Goal: Transaction & Acquisition: Purchase product/service

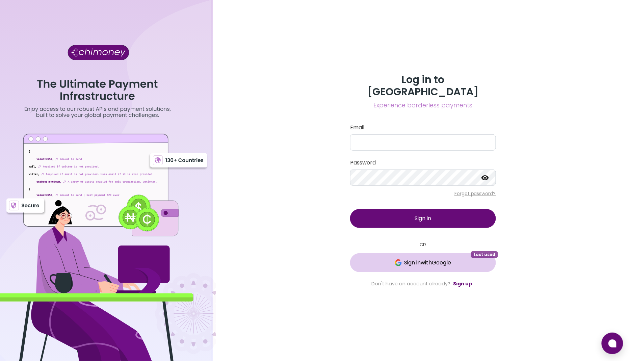
click at [405, 260] on button "Sign in with Google Last used" at bounding box center [423, 262] width 146 height 19
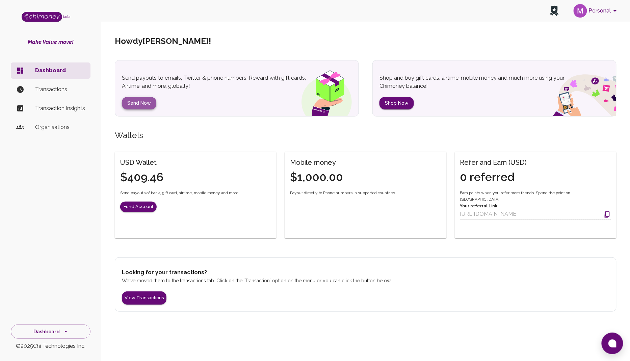
click at [138, 99] on button "Send Now" at bounding box center [139, 103] width 34 height 12
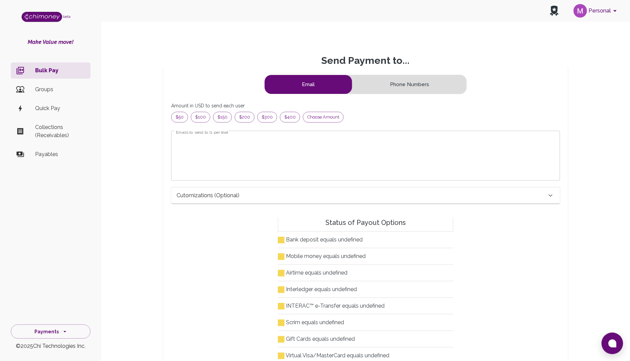
scroll to position [87, 377]
click at [406, 85] on button "Phone Numbers" at bounding box center [410, 84] width 114 height 19
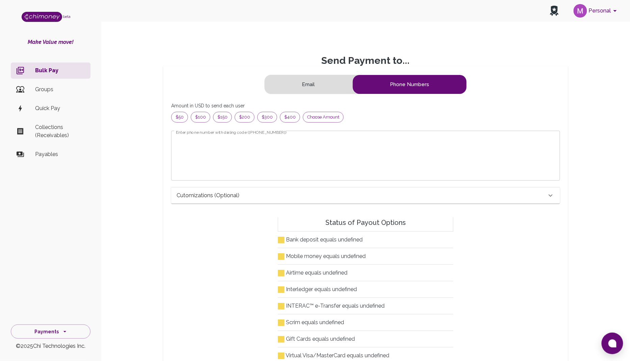
click at [317, 84] on button "Email" at bounding box center [308, 84] width 87 height 19
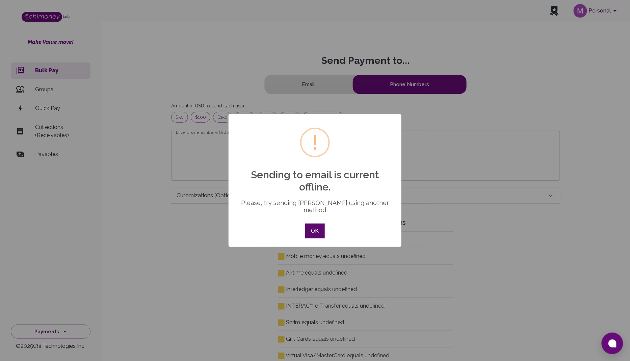
click at [315, 223] on button "OK" at bounding box center [315, 230] width 20 height 15
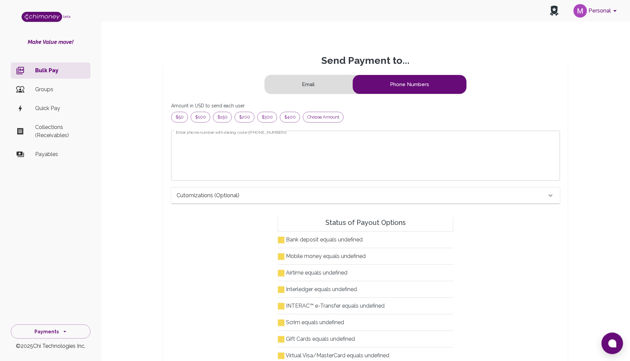
click at [309, 88] on button "Email" at bounding box center [308, 84] width 87 height 19
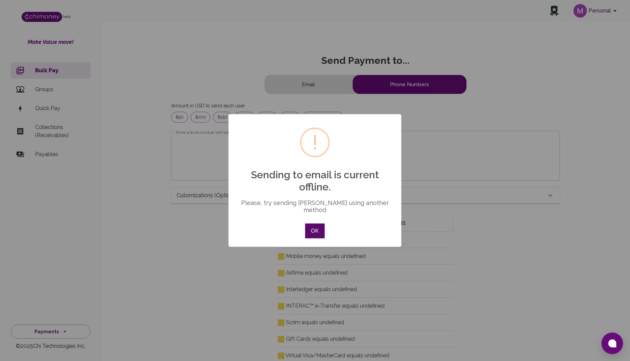
click at [309, 228] on button "OK" at bounding box center [315, 230] width 20 height 15
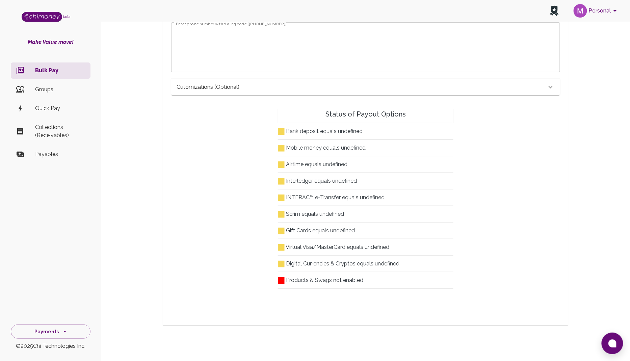
scroll to position [0, 0]
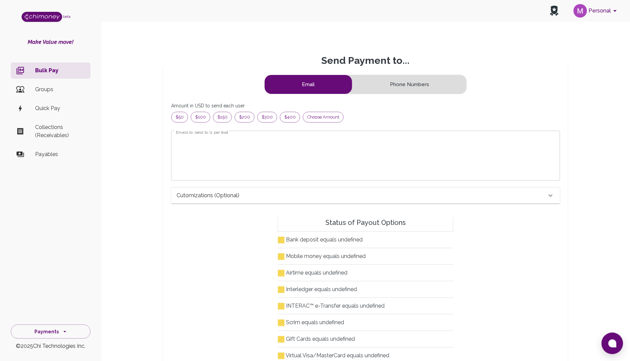
scroll to position [0, 0]
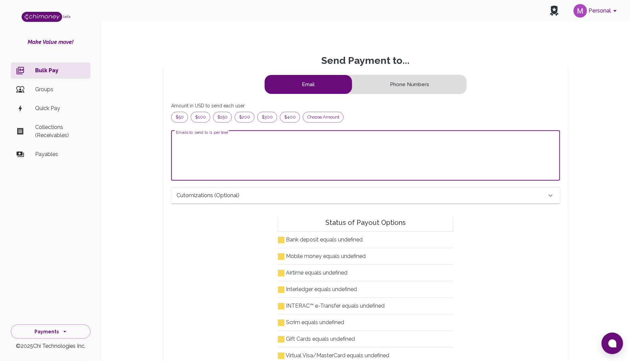
click at [244, 146] on textarea "Emails to send to (1 per line)" at bounding box center [365, 155] width 379 height 39
click at [182, 116] on span "$50" at bounding box center [179, 117] width 16 height 7
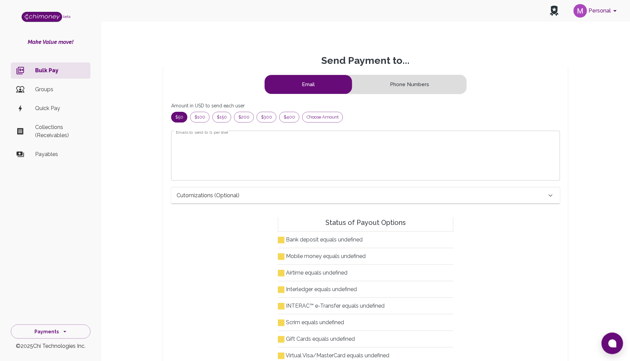
click at [242, 190] on div "Cutomizations (optional)" at bounding box center [365, 195] width 389 height 16
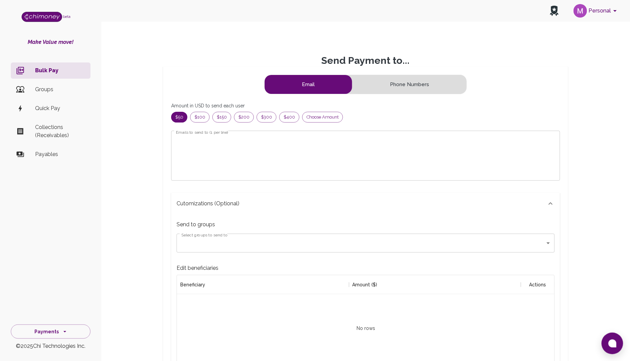
click at [243, 194] on div "Cutomizations (optional)" at bounding box center [365, 204] width 389 height 22
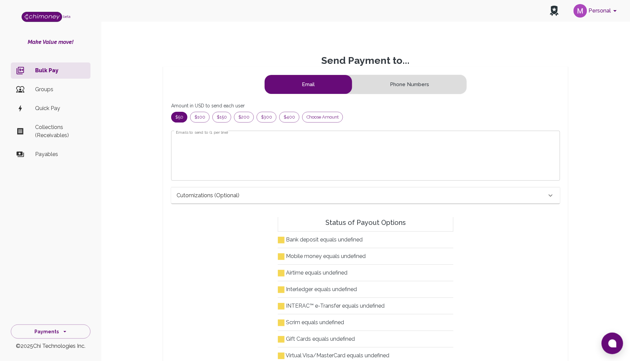
click at [236, 148] on textarea "Emails to send to (1 per line)" at bounding box center [365, 155] width 379 height 39
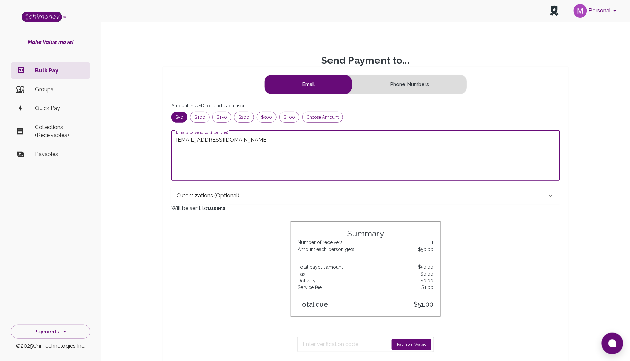
type textarea "mahfuz@chimoney.io"
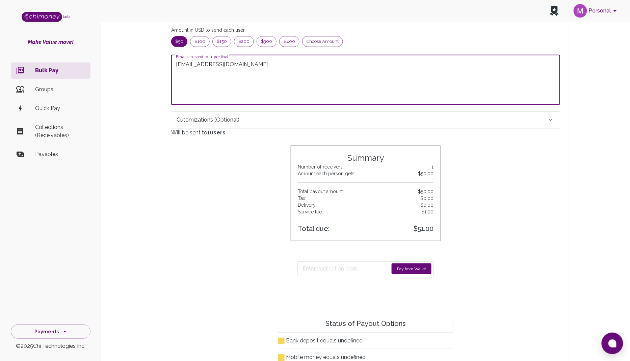
scroll to position [64, 0]
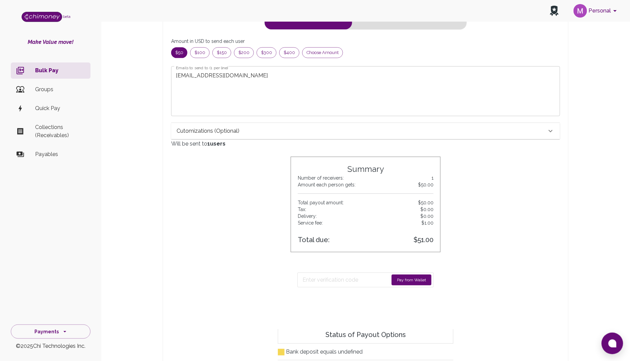
click at [403, 275] on button "Pay from Wallet" at bounding box center [411, 279] width 40 height 11
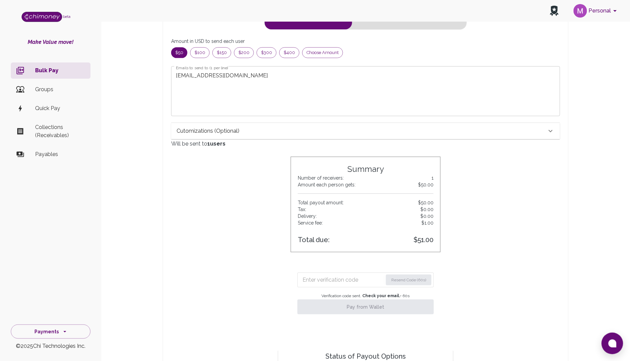
click at [346, 279] on input "Enter verification code" at bounding box center [342, 279] width 80 height 11
click at [331, 276] on input "Enter verification code" at bounding box center [342, 279] width 81 height 11
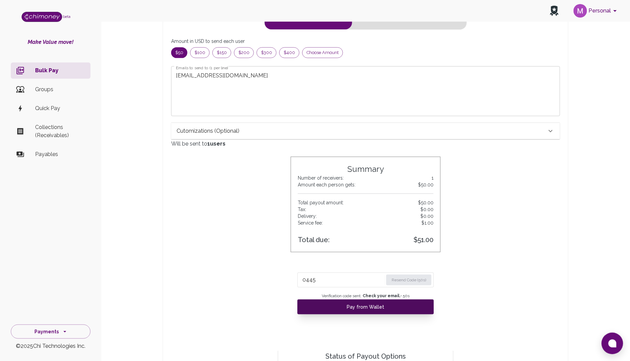
type input "0445"
click at [383, 307] on button "Pay from Wallet" at bounding box center [365, 306] width 136 height 15
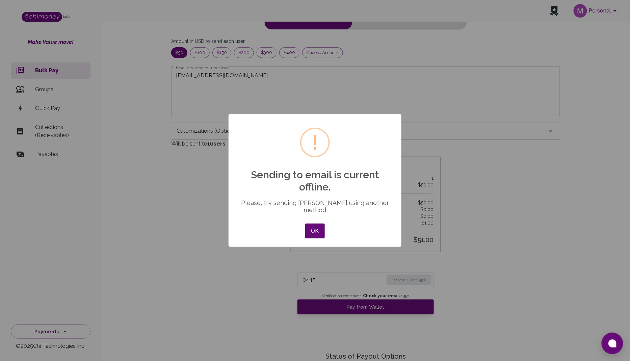
click at [304, 224] on div "OK No Cancel" at bounding box center [314, 231] width 23 height 18
click at [313, 227] on button "OK" at bounding box center [315, 230] width 20 height 15
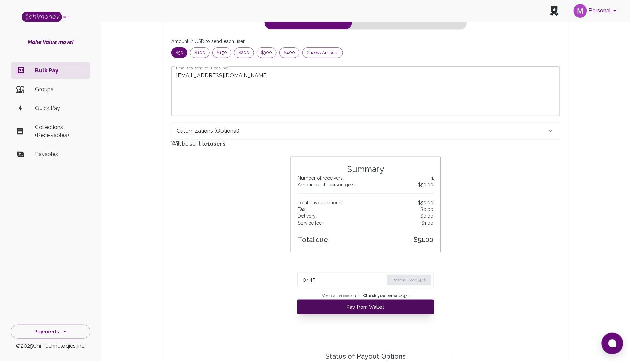
click at [349, 307] on button "Pay from Wallet" at bounding box center [365, 306] width 136 height 15
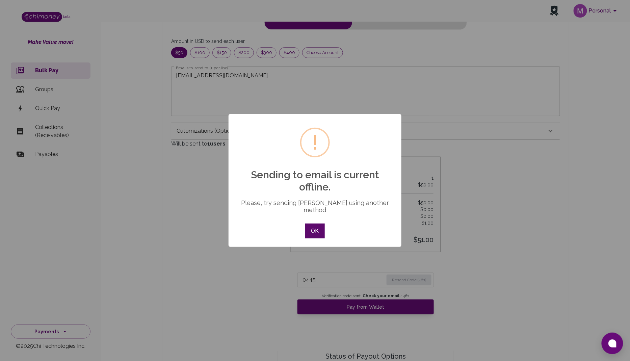
click at [316, 227] on button "OK" at bounding box center [315, 230] width 20 height 15
